Goal: Task Accomplishment & Management: Use online tool/utility

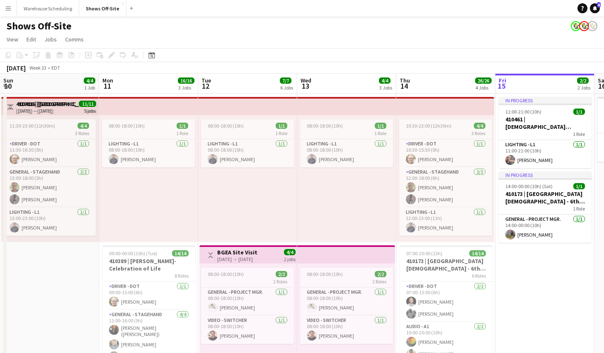
scroll to position [0, 285]
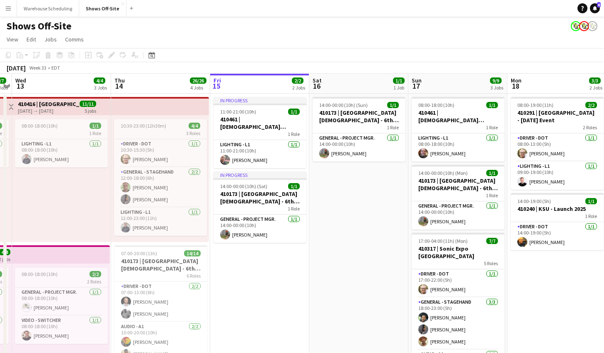
click at [160, 52] on app-toolbar "Copy Paste Paste Command V Paste with crew Command Shift V Paste linked Job [GE…" at bounding box center [302, 55] width 604 height 14
click at [150, 56] on icon at bounding box center [151, 56] width 3 height 3
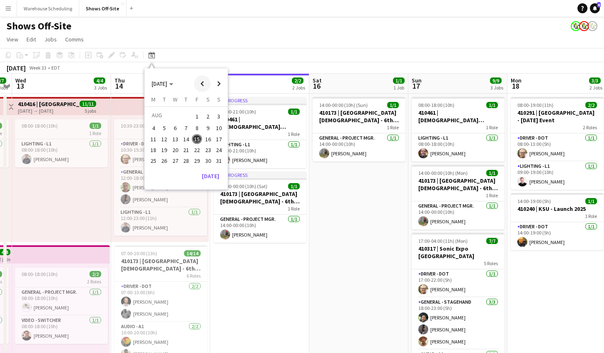
click at [210, 80] on span "Previous month" at bounding box center [202, 83] width 17 height 17
click at [216, 81] on span "Next month" at bounding box center [219, 83] width 17 height 17
click at [167, 168] on span "30" at bounding box center [165, 170] width 10 height 10
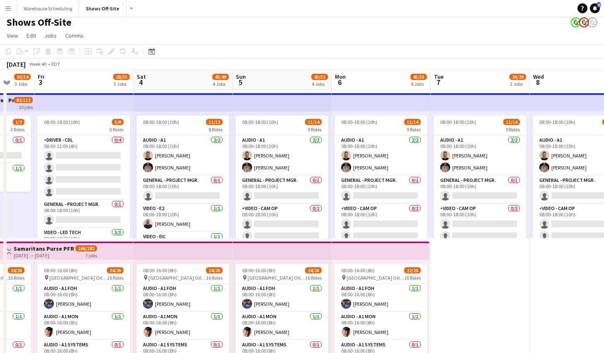
scroll to position [0, 0]
